Goal: Task Accomplishment & Management: Complete application form

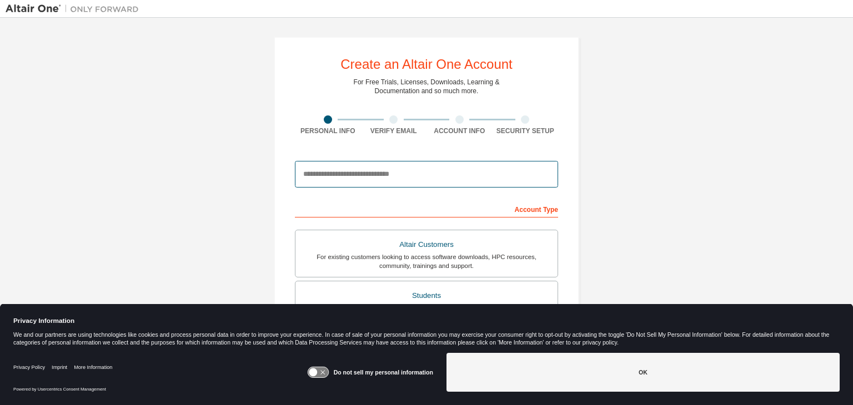
click at [350, 169] on input "email" at bounding box center [426, 174] width 263 height 27
type input "**********"
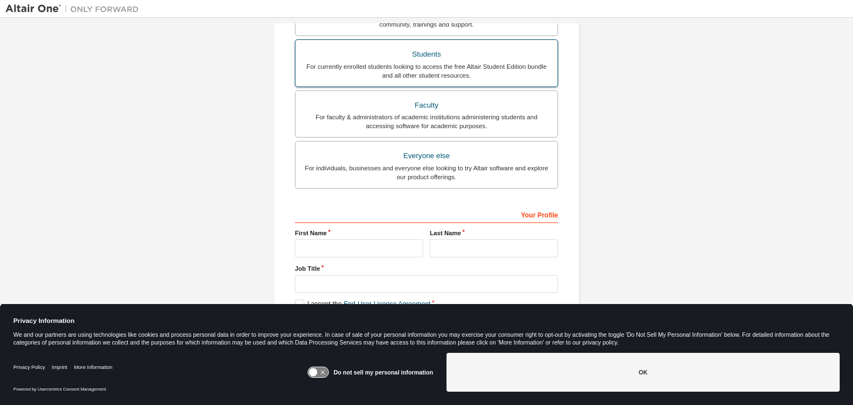
click at [451, 69] on div "For currently enrolled students looking to access the free Altair Student Editi…" at bounding box center [426, 71] width 249 height 18
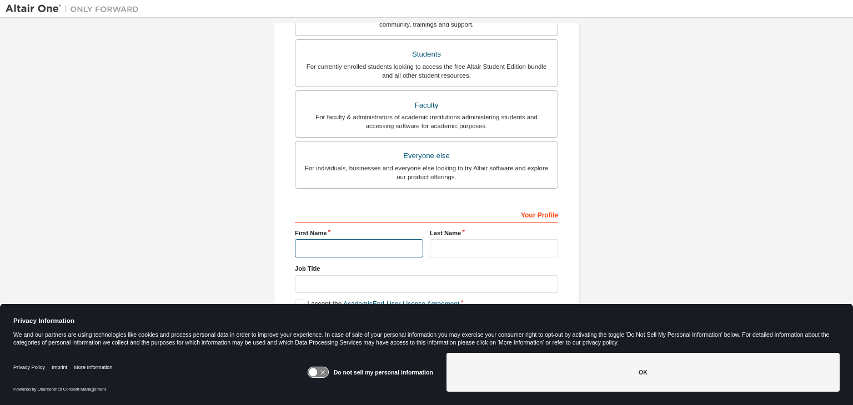
click at [358, 246] on input "text" at bounding box center [359, 248] width 128 height 18
type input "*"
type input "******"
click at [502, 255] on input "text" at bounding box center [494, 248] width 128 height 18
type input "*"
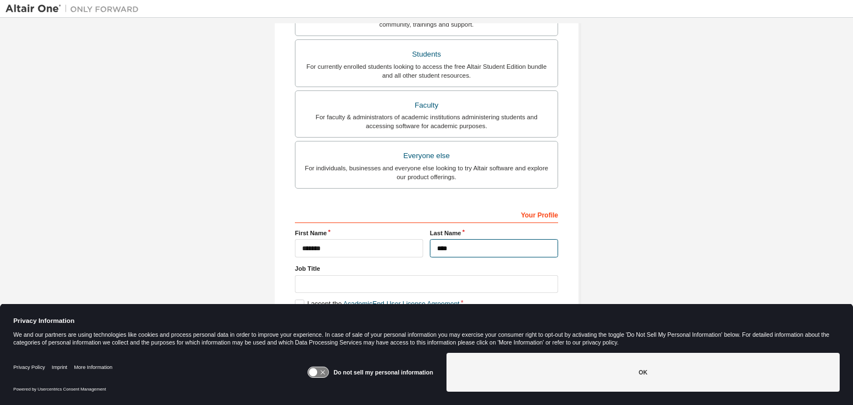
type input "****"
click at [671, 218] on div "**********" at bounding box center [427, 76] width 842 height 588
click at [415, 285] on input "text" at bounding box center [426, 284] width 263 height 18
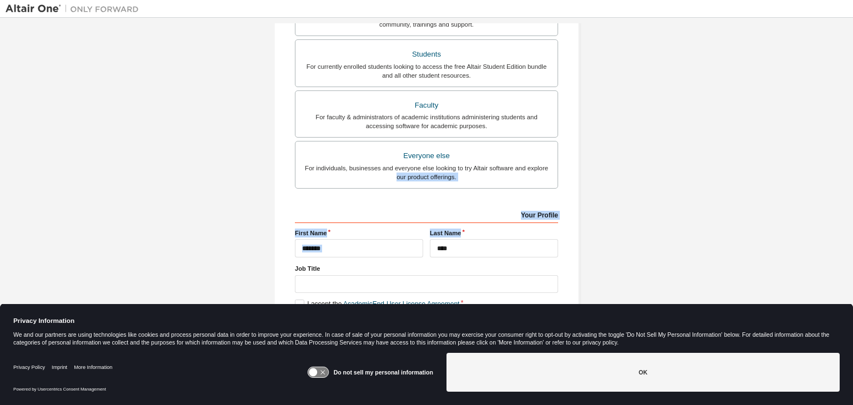
drag, startPoint x: 636, startPoint y: 228, endPoint x: 636, endPoint y: 165, distance: 62.2
click at [636, 165] on div "**********" at bounding box center [427, 76] width 842 height 588
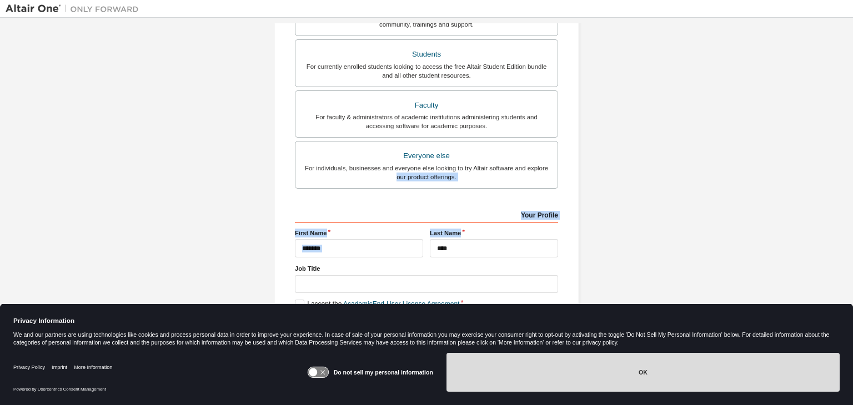
drag, startPoint x: 525, startPoint y: 376, endPoint x: 530, endPoint y: 373, distance: 5.7
click at [525, 376] on button "OK" at bounding box center [642, 372] width 393 height 39
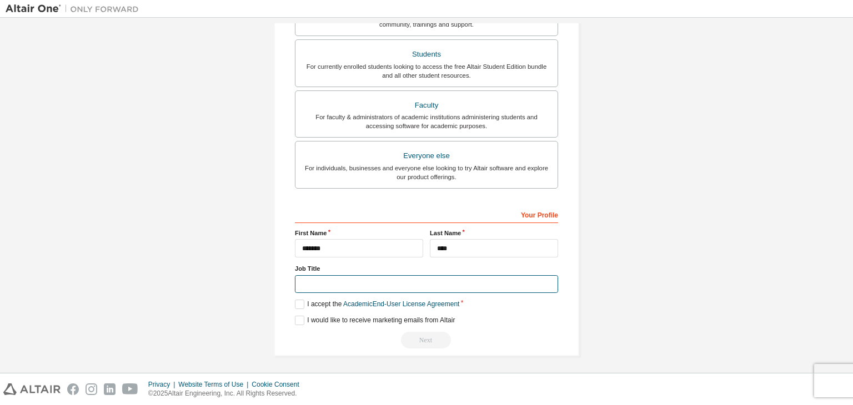
click at [344, 283] on input "text" at bounding box center [426, 284] width 263 height 18
type input "*******"
click at [295, 304] on label "I accept the Academic End-User License Agreement" at bounding box center [377, 304] width 164 height 9
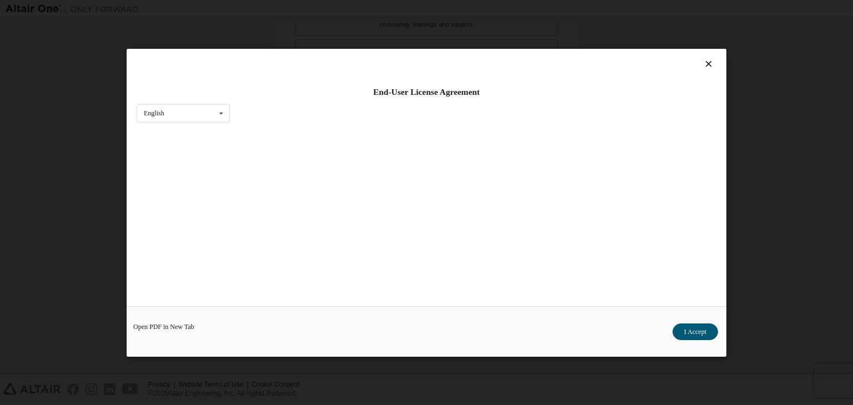
click at [302, 334] on div "Open PDF in New Tab I Accept" at bounding box center [427, 332] width 600 height 51
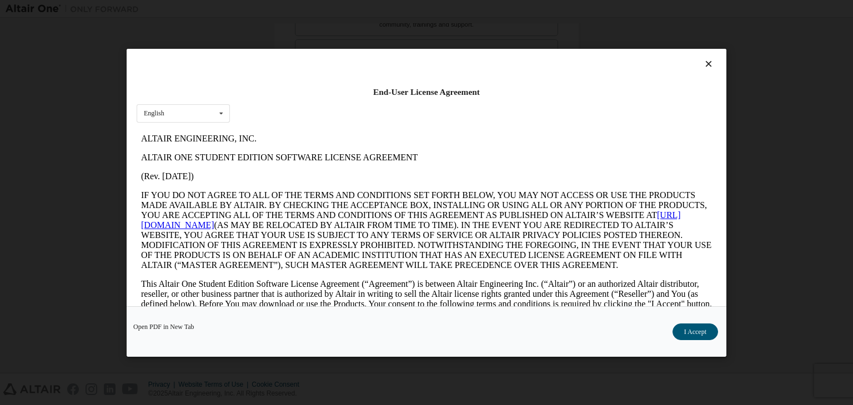
scroll to position [0, 0]
drag, startPoint x: 685, startPoint y: 330, endPoint x: 669, endPoint y: 328, distance: 16.3
click at [685, 330] on button "I Accept" at bounding box center [695, 332] width 46 height 17
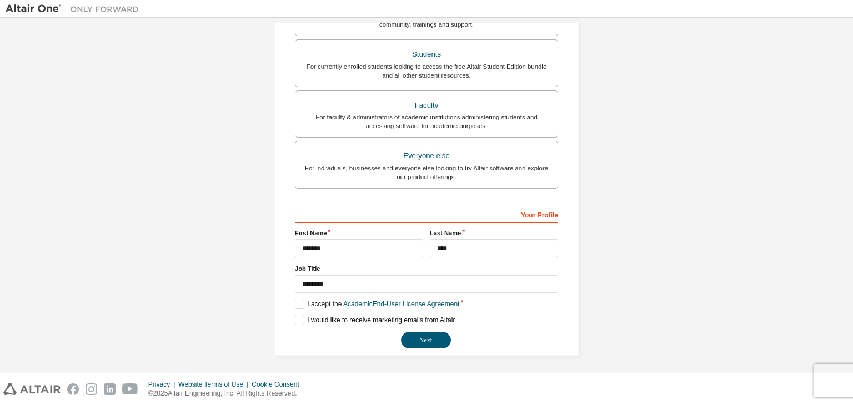
click at [308, 319] on label "I would like to receive marketing emails from Altair" at bounding box center [375, 320] width 160 height 9
click at [435, 334] on button "Next" at bounding box center [426, 340] width 50 height 17
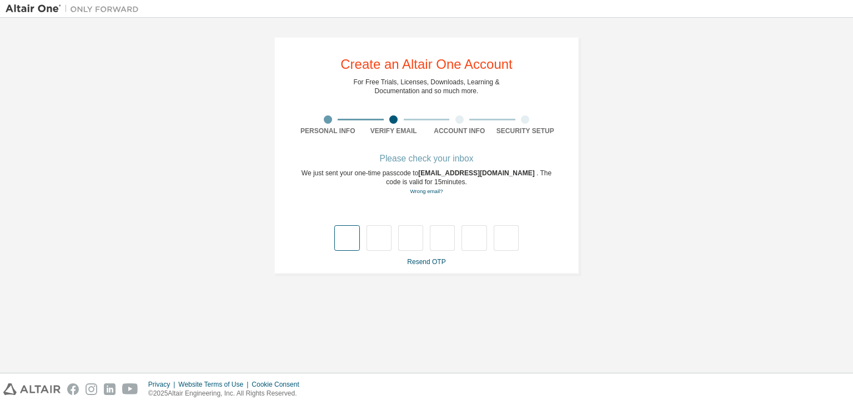
click at [334, 238] on div at bounding box center [426, 227] width 263 height 48
click at [347, 220] on div at bounding box center [426, 227] width 263 height 48
drag, startPoint x: 332, startPoint y: 263, endPoint x: 344, endPoint y: 256, distance: 13.4
click at [332, 265] on div "Resend OTP" at bounding box center [426, 262] width 263 height 9
click at [354, 241] on input "text" at bounding box center [346, 238] width 25 height 26
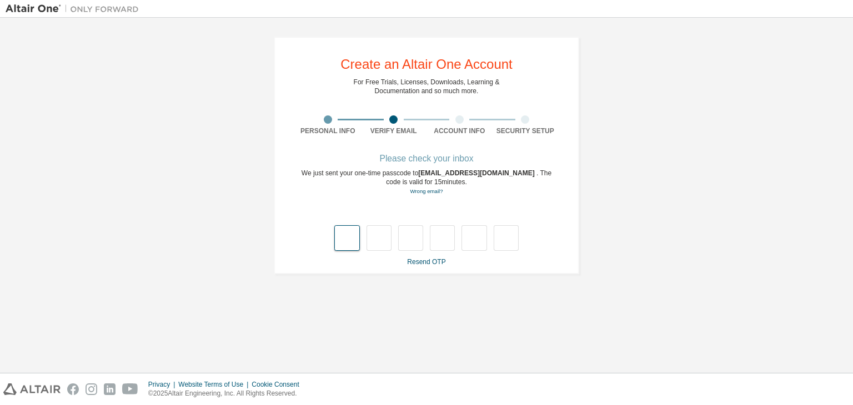
type input "*"
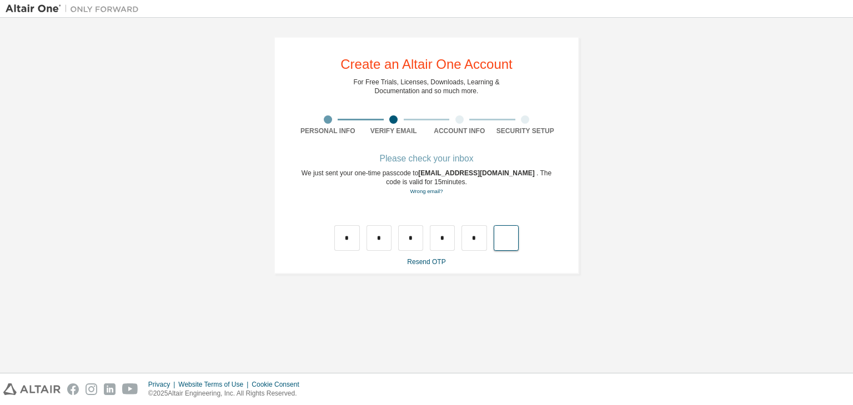
type input "*"
